Goal: Complete application form: Complete application form

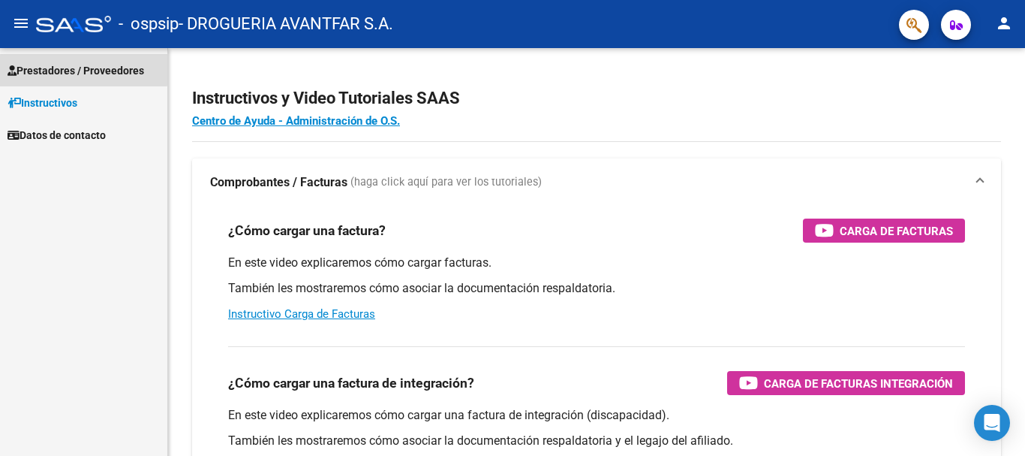
click at [71, 68] on span "Prestadores / Proveedores" at bounding box center [76, 70] width 137 height 17
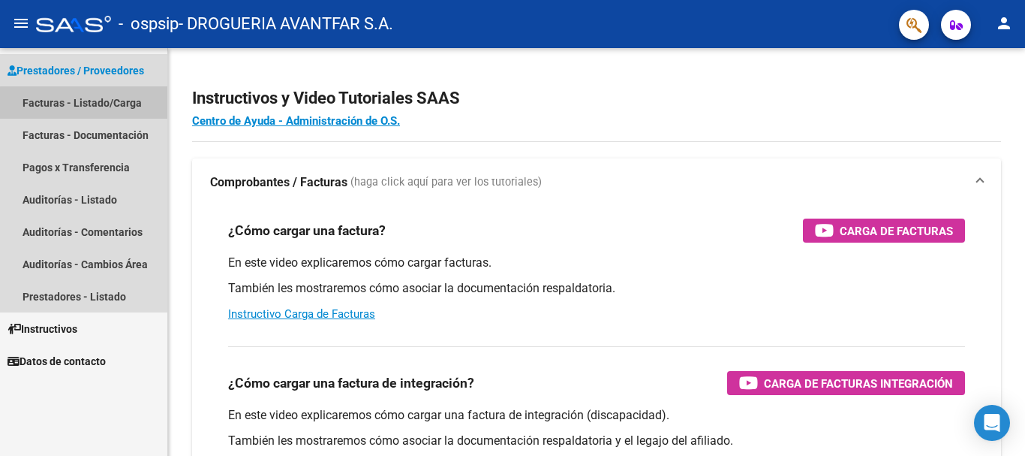
click at [104, 104] on link "Facturas - Listado/Carga" at bounding box center [83, 102] width 167 height 32
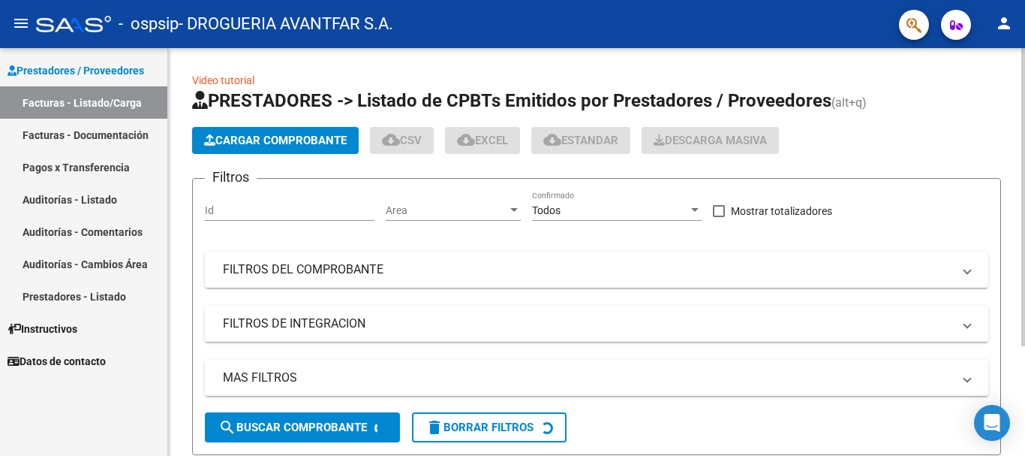
click at [257, 143] on span "Cargar Comprobante" at bounding box center [275, 141] width 143 height 14
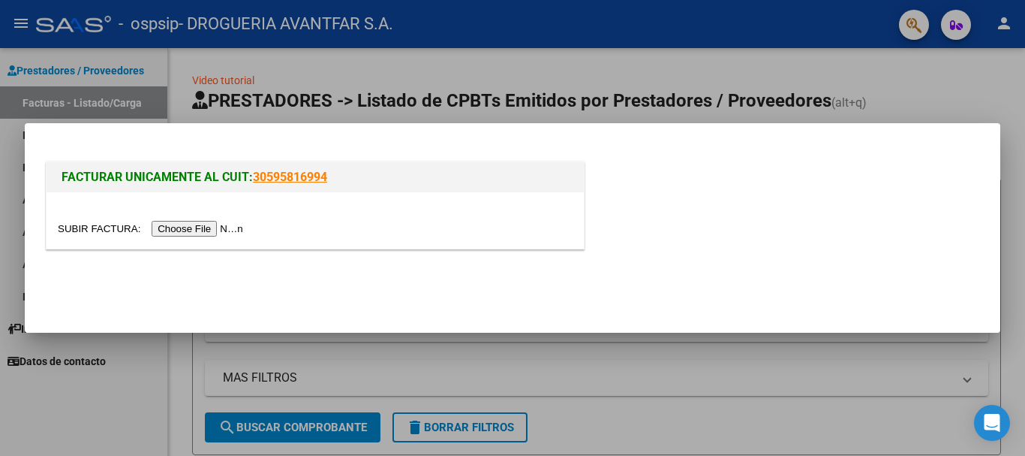
click at [238, 229] on input "file" at bounding box center [153, 229] width 190 height 16
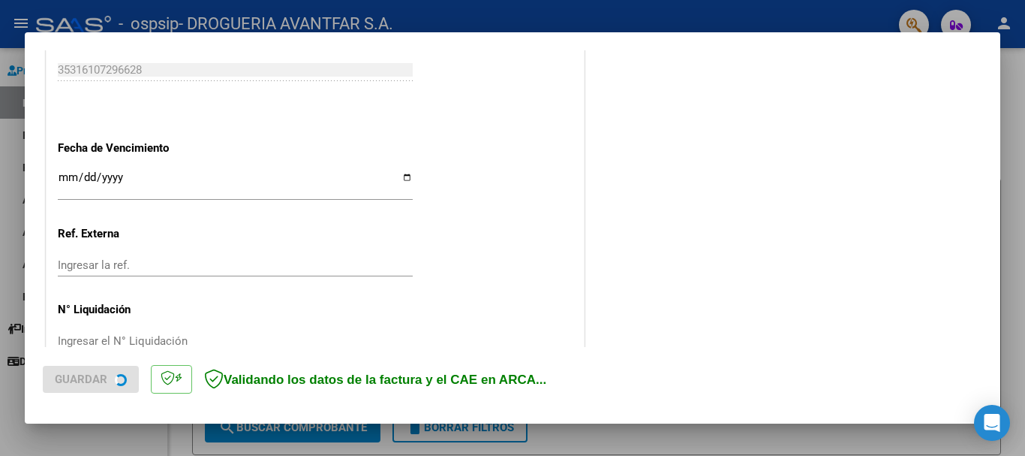
scroll to position [846, 0]
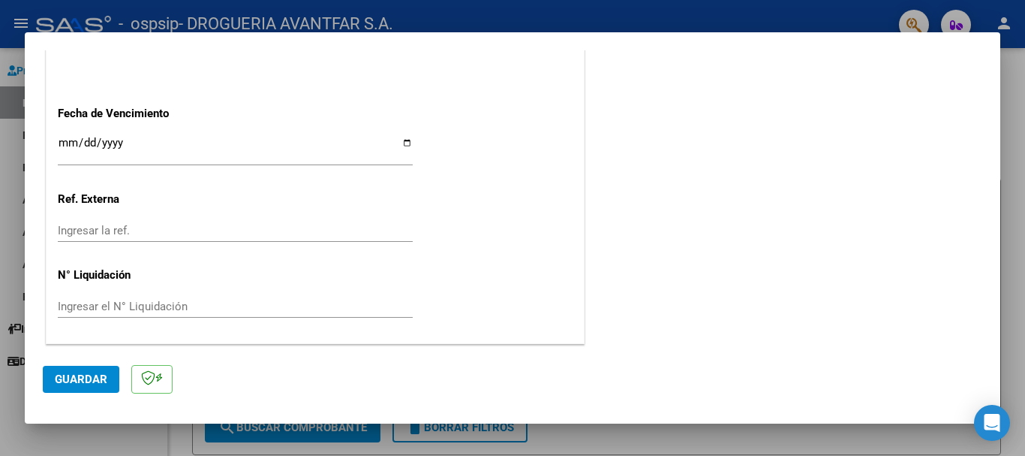
click at [64, 142] on input "Ingresar la fecha" at bounding box center [235, 149] width 355 height 24
type input "[DATE]"
click at [80, 379] on span "Guardar" at bounding box center [81, 379] width 53 height 14
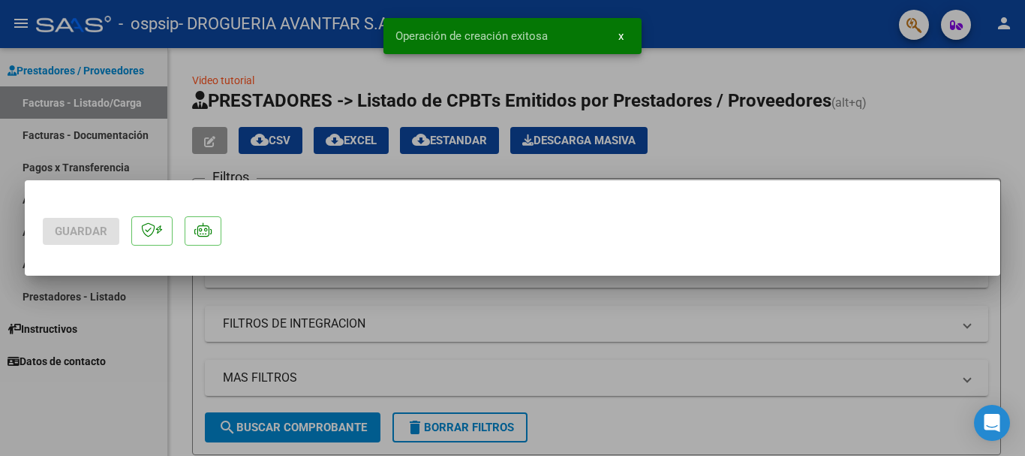
scroll to position [0, 0]
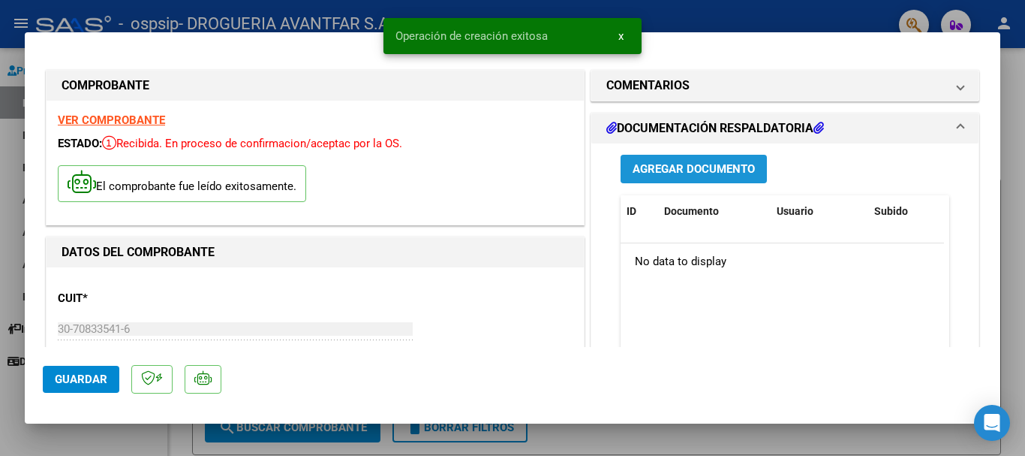
click at [738, 161] on span "Agregar Documento" at bounding box center [694, 168] width 122 height 14
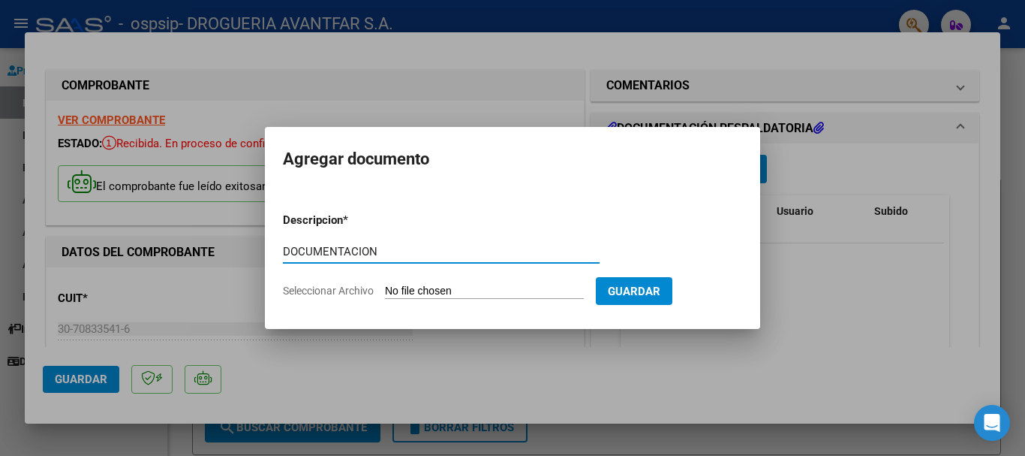
type input "DOCUMENTACION"
click at [554, 290] on input "Seleccionar Archivo" at bounding box center [484, 292] width 199 height 14
type input "C:\fakepath\210523_2025_08_10_19_32_29_448.pdf"
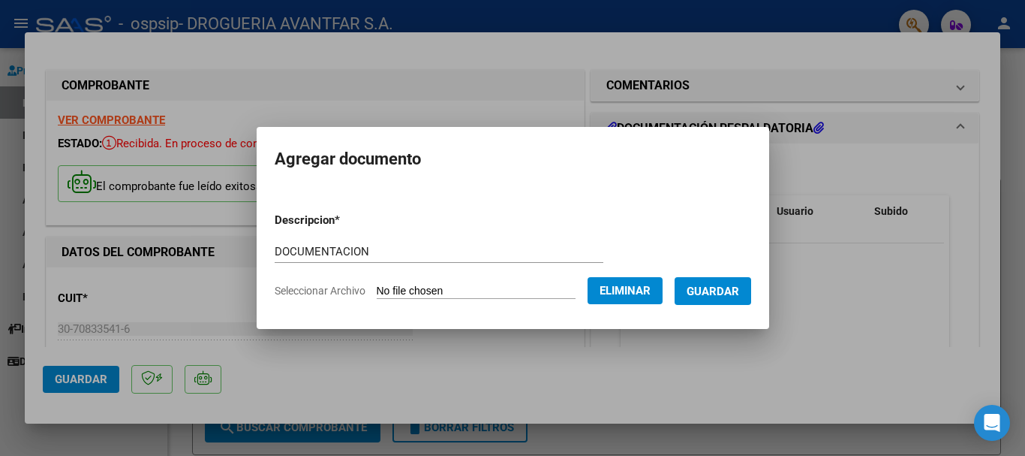
click at [725, 295] on span "Guardar" at bounding box center [713, 292] width 53 height 14
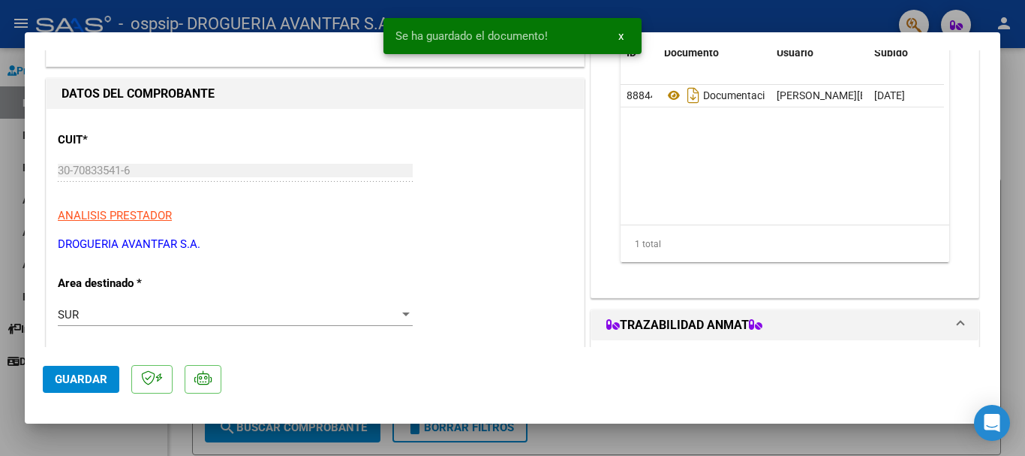
scroll to position [225, 0]
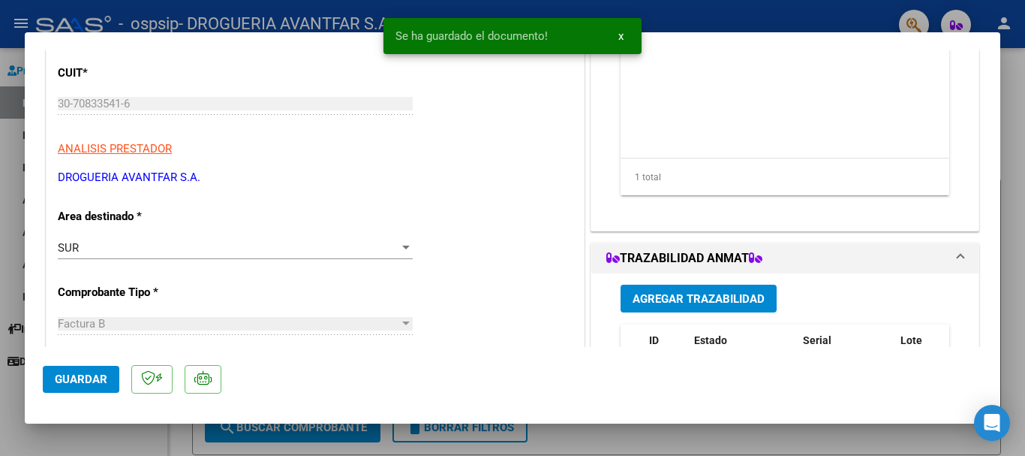
click at [703, 290] on button "Agregar Trazabilidad" at bounding box center [699, 299] width 156 height 28
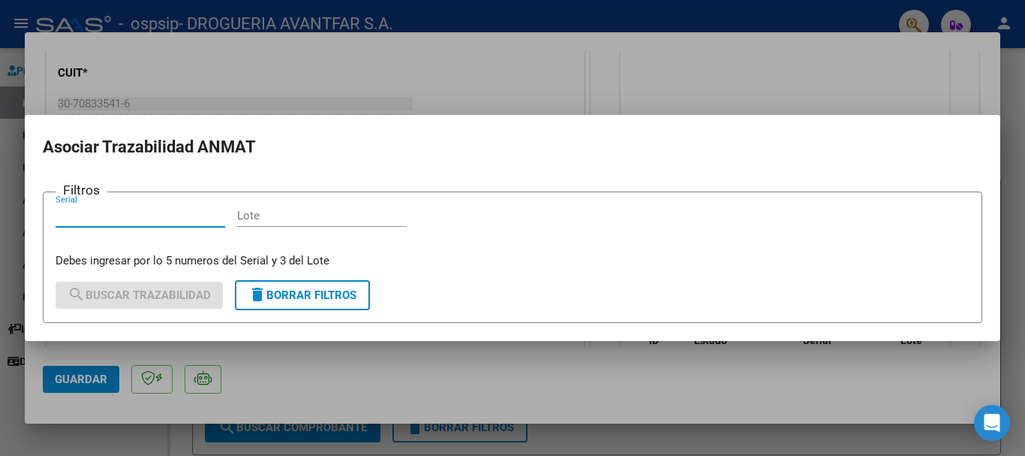
click at [93, 213] on input "Serial" at bounding box center [141, 216] width 170 height 14
type input "29022"
click at [321, 206] on div "Lote" at bounding box center [322, 215] width 170 height 23
click at [323, 212] on input "Lote" at bounding box center [322, 216] width 170 height 14
type input "1"
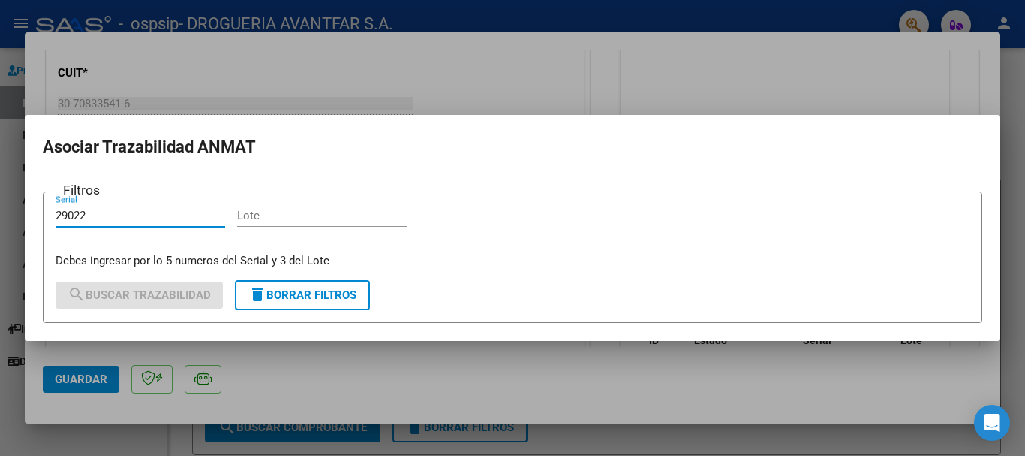
click at [0, 225] on div "COMPROBANTE VER COMPROBANTE ESTADO: Recibida. En proceso de confirmacion/acepta…" at bounding box center [512, 228] width 1025 height 456
type input "329022"
click at [351, 224] on div "Lote" at bounding box center [322, 215] width 170 height 23
click at [349, 220] on input "Lote" at bounding box center [322, 216] width 170 height 14
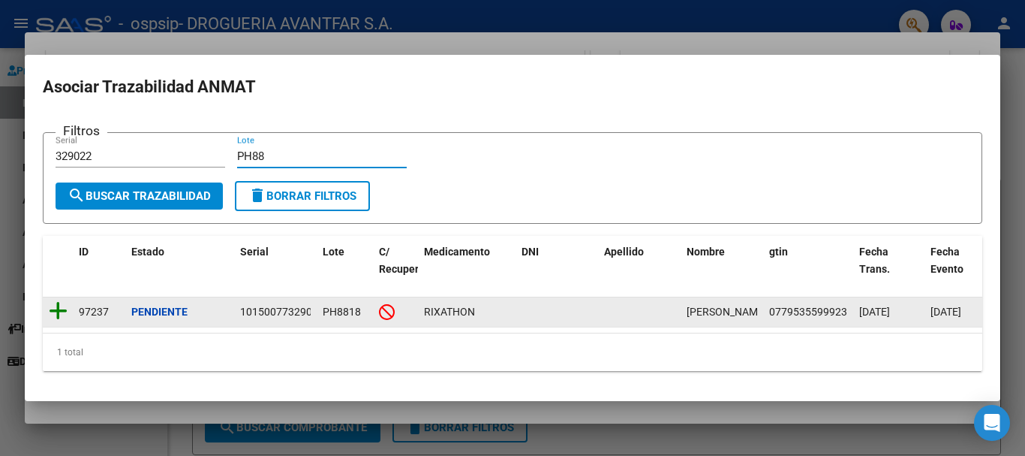
type input "PH88"
click at [55, 308] on icon at bounding box center [58, 310] width 19 height 21
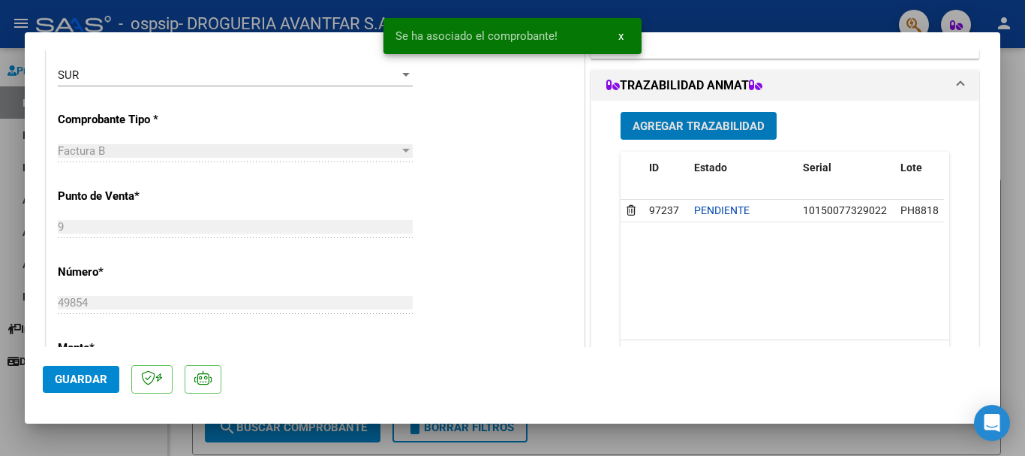
scroll to position [450, 0]
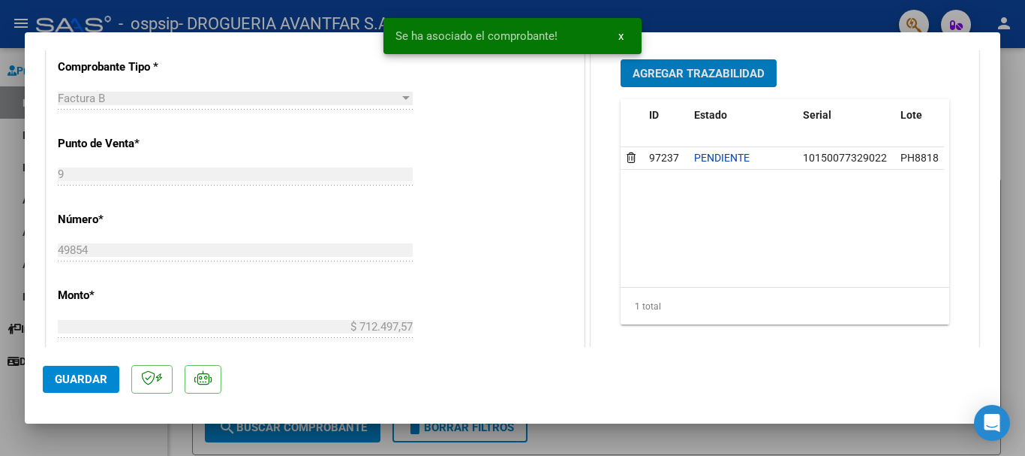
click at [706, 67] on span "Agregar Trazabilidad" at bounding box center [699, 74] width 132 height 14
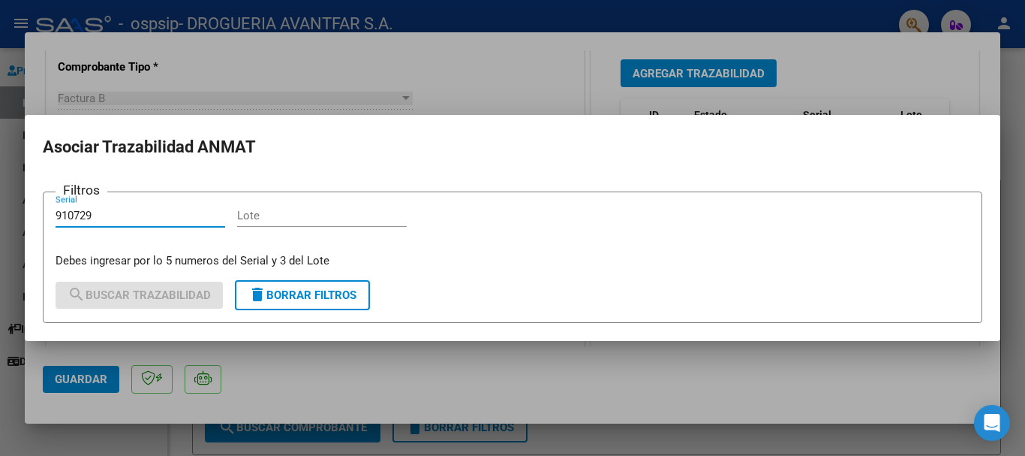
type input "910729"
click at [324, 218] on input "Lote" at bounding box center [322, 216] width 170 height 14
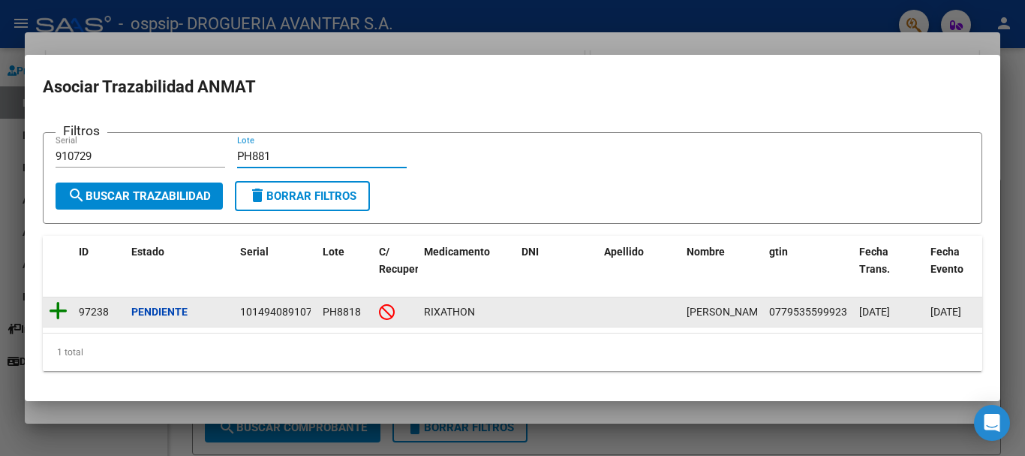
type input "PH881"
click at [55, 309] on icon at bounding box center [58, 310] width 19 height 21
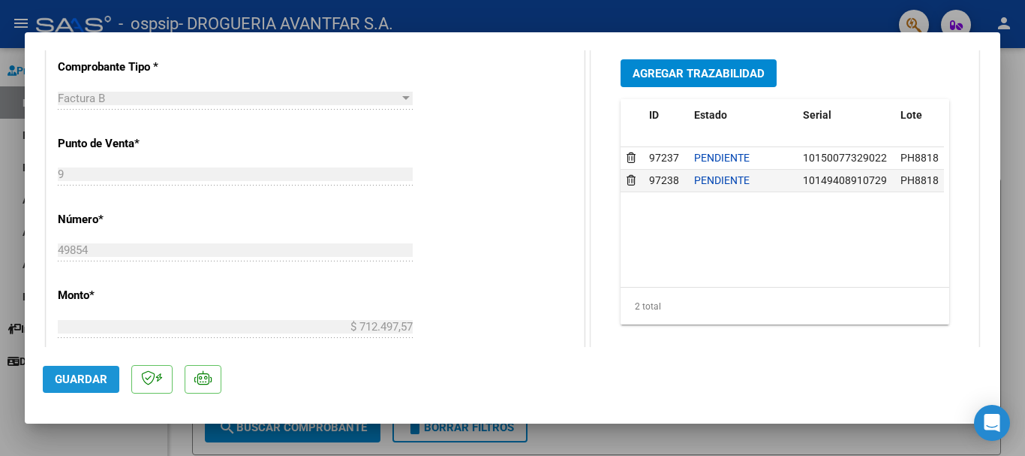
drag, startPoint x: 61, startPoint y: 377, endPoint x: 68, endPoint y: 373, distance: 8.4
click at [61, 376] on span "Guardar" at bounding box center [81, 379] width 53 height 14
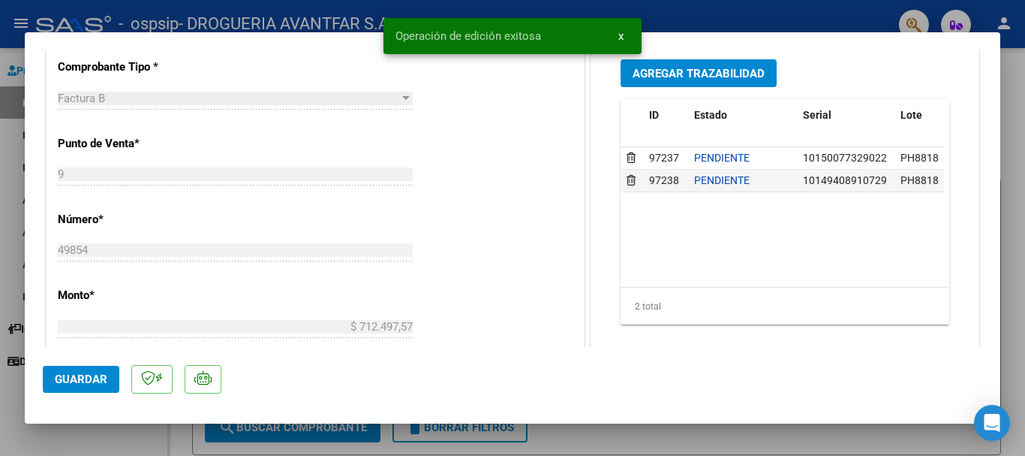
click at [687, 448] on div at bounding box center [512, 228] width 1025 height 456
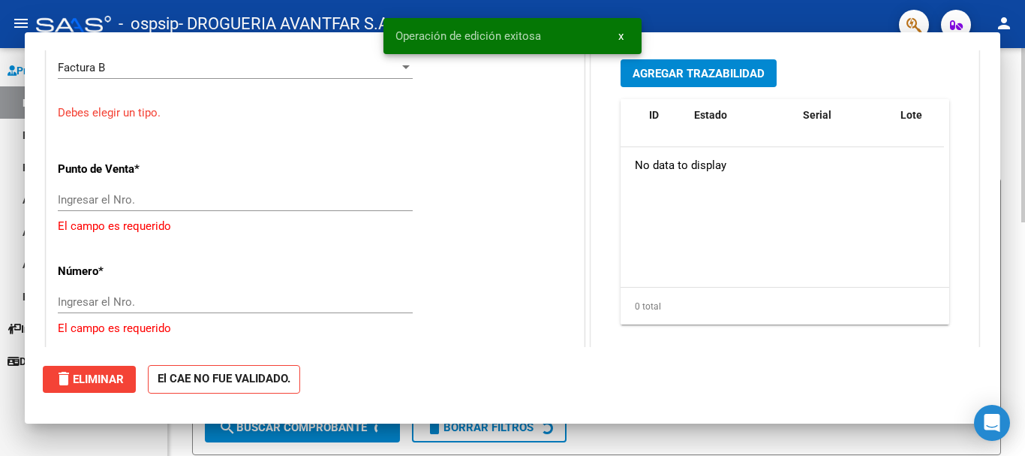
click at [670, 437] on form "Filtros Id Area Area Todos Confirmado Mostrar totalizadores FILTROS DEL COMPROB…" at bounding box center [596, 316] width 809 height 277
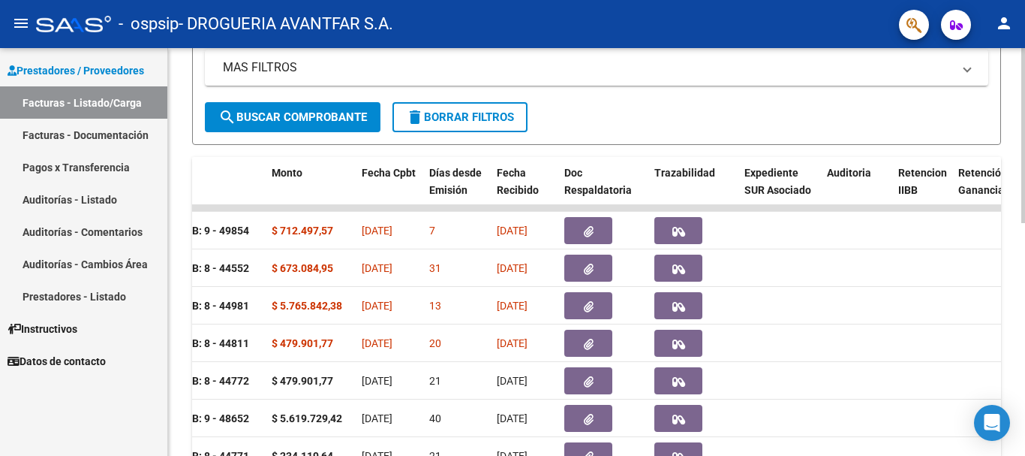
scroll to position [469, 0]
